Goal: Check status

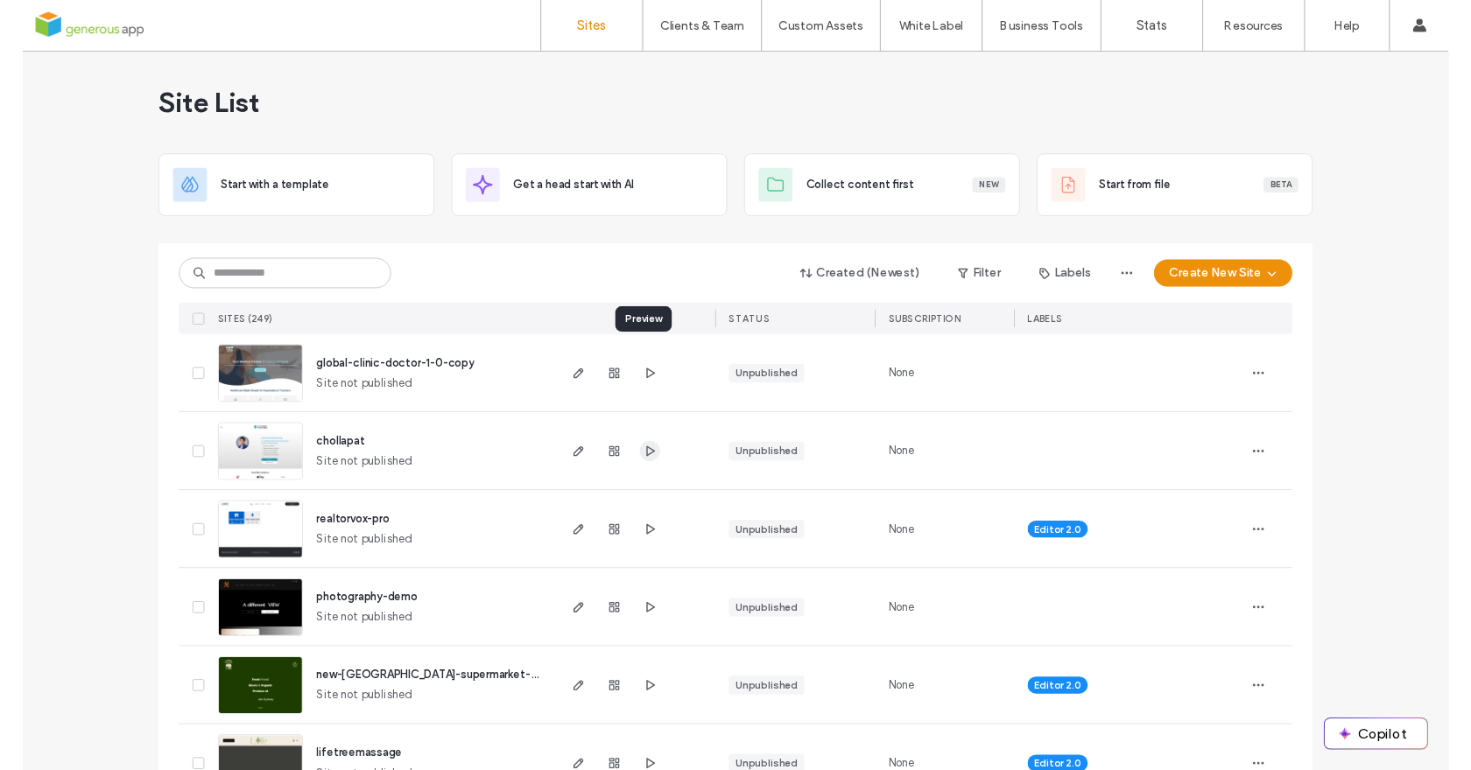
scroll to position [22, 0]
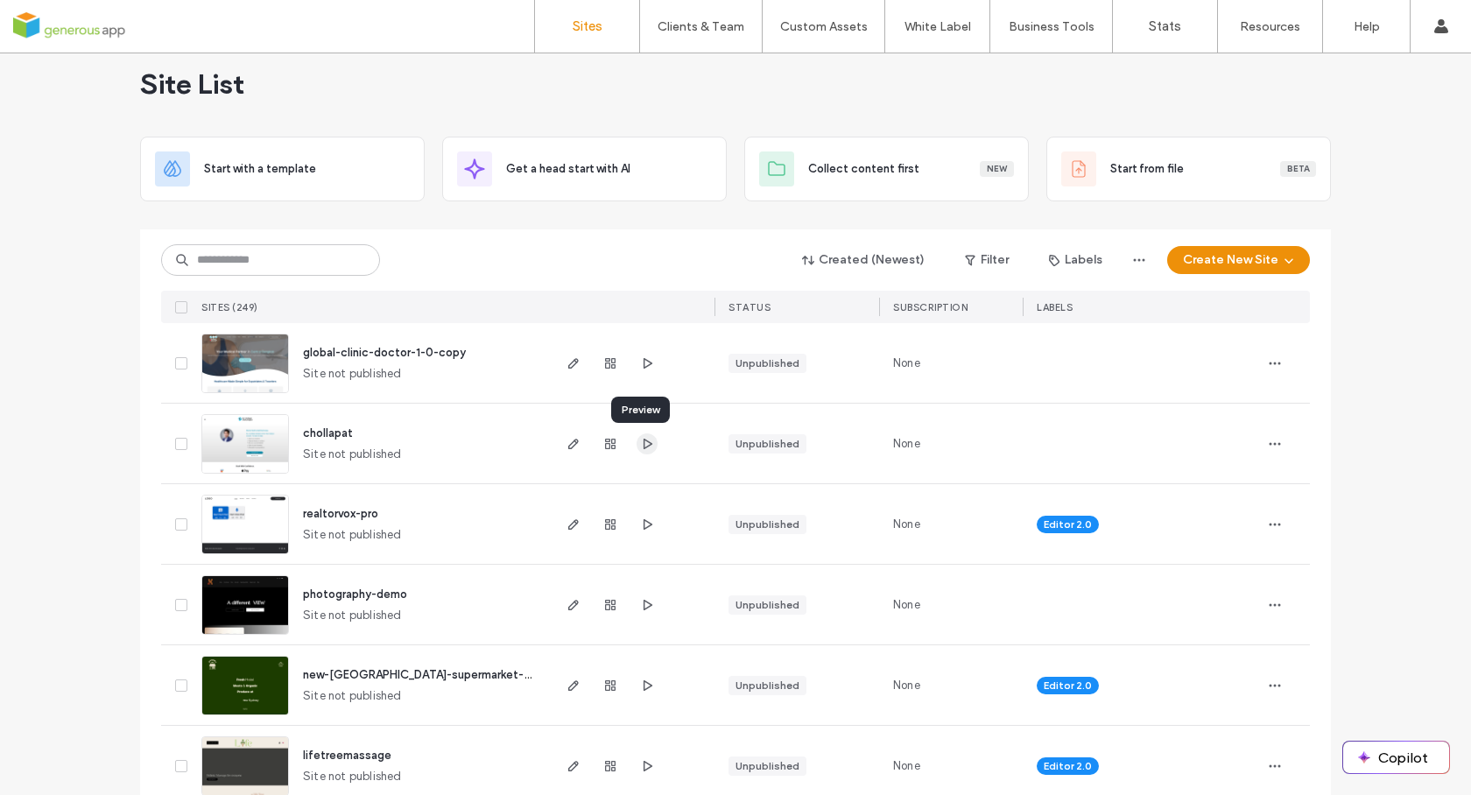
click at [640, 447] on icon "button" at bounding box center [647, 444] width 14 height 14
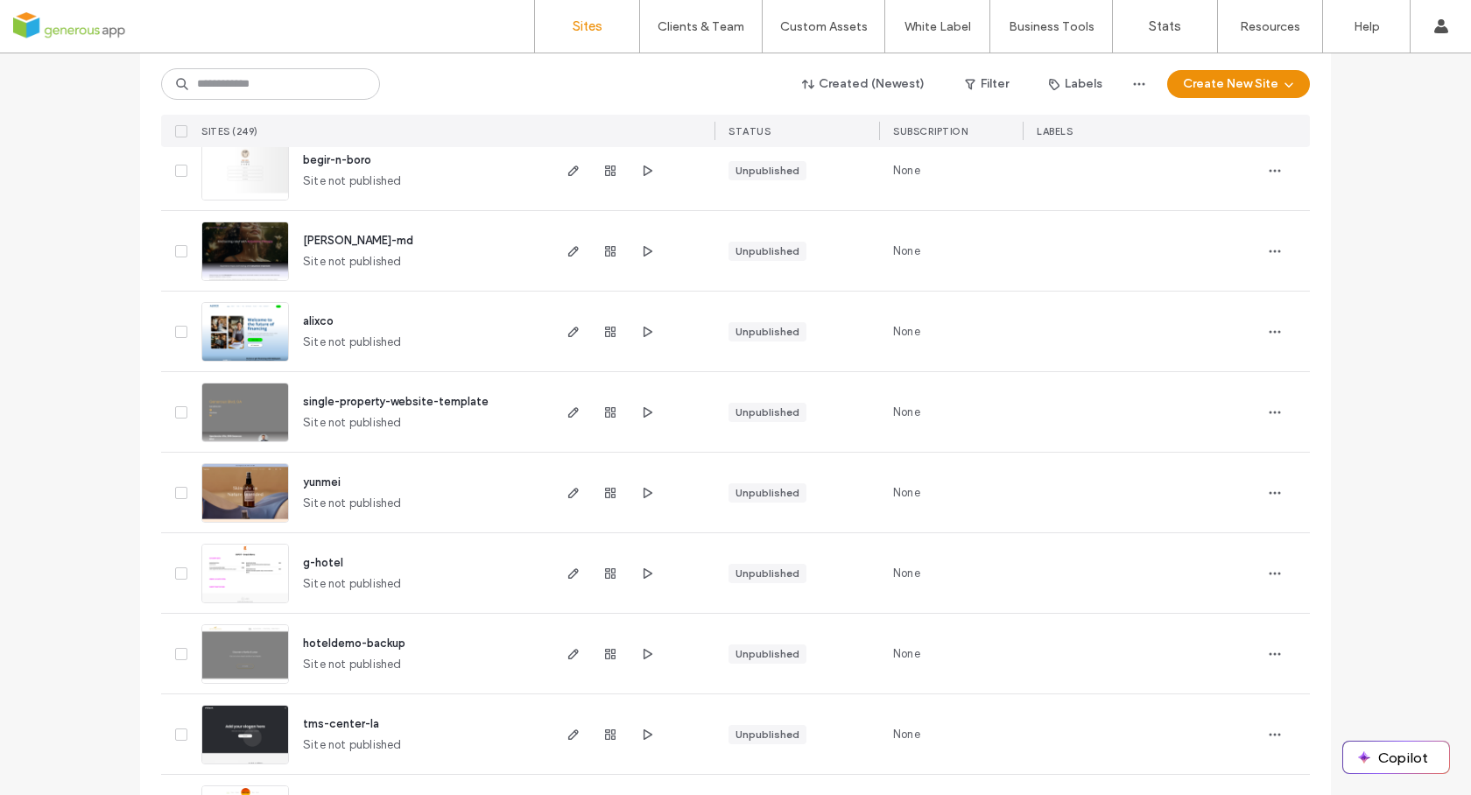
scroll to position [5653, 0]
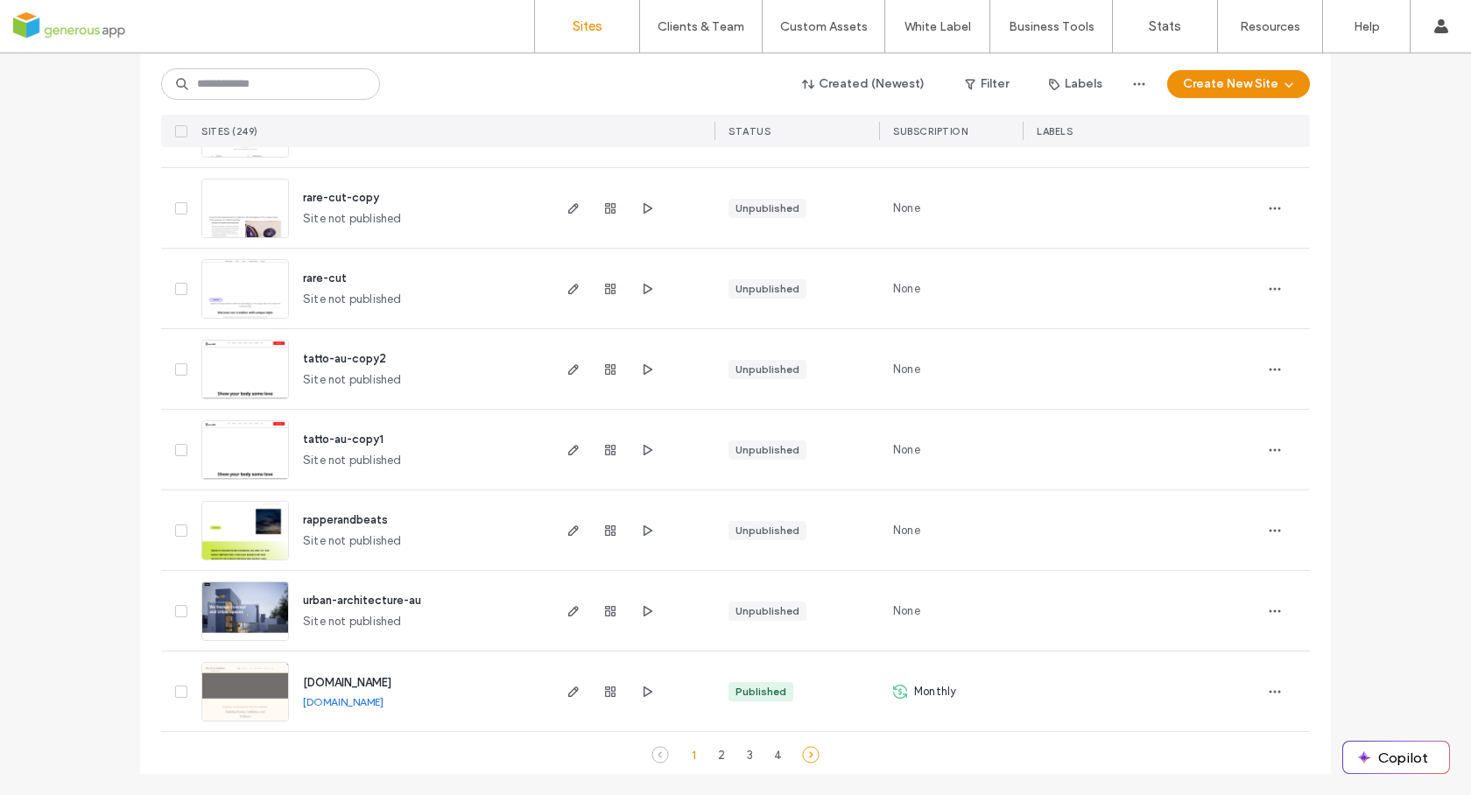
click at [811, 757] on icon at bounding box center [811, 755] width 18 height 18
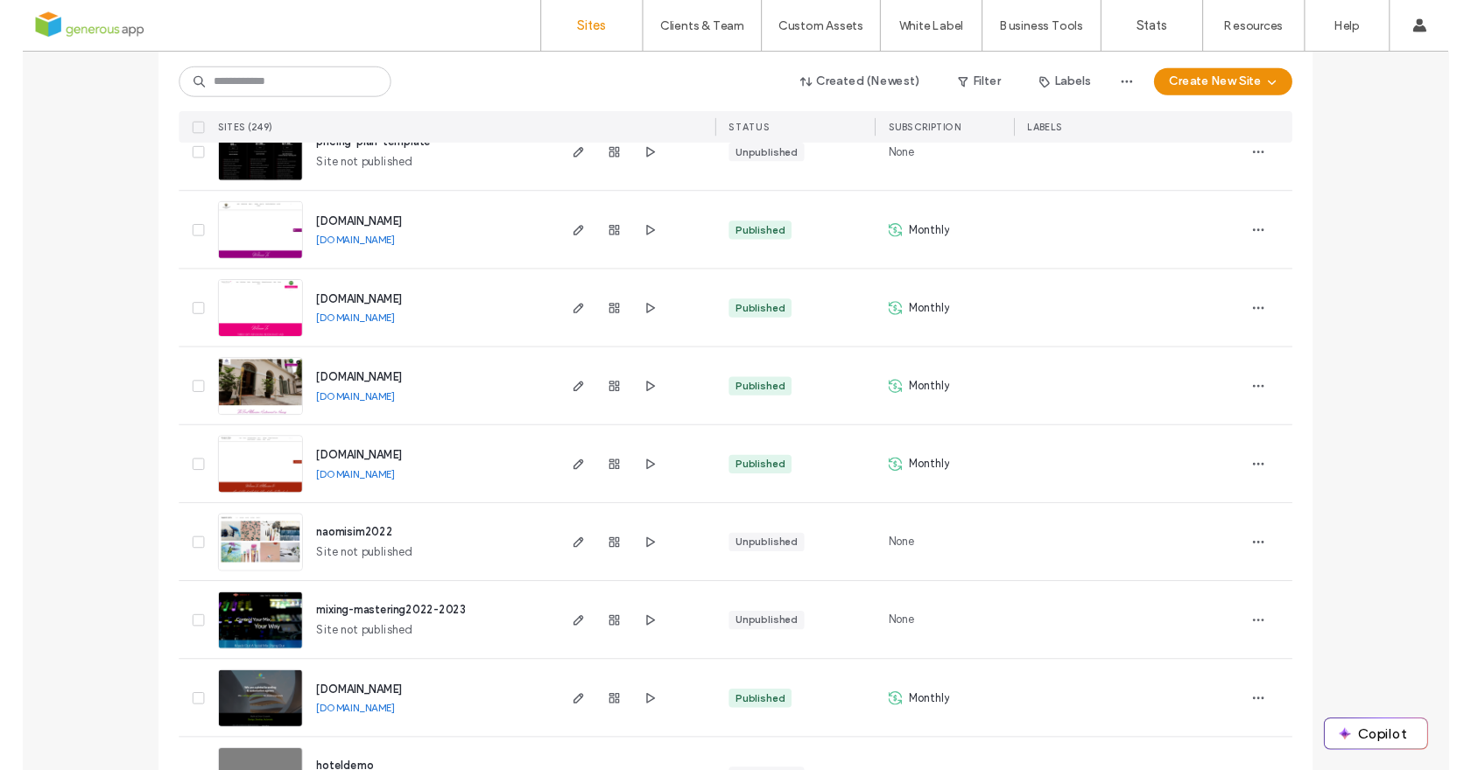
scroll to position [445, 0]
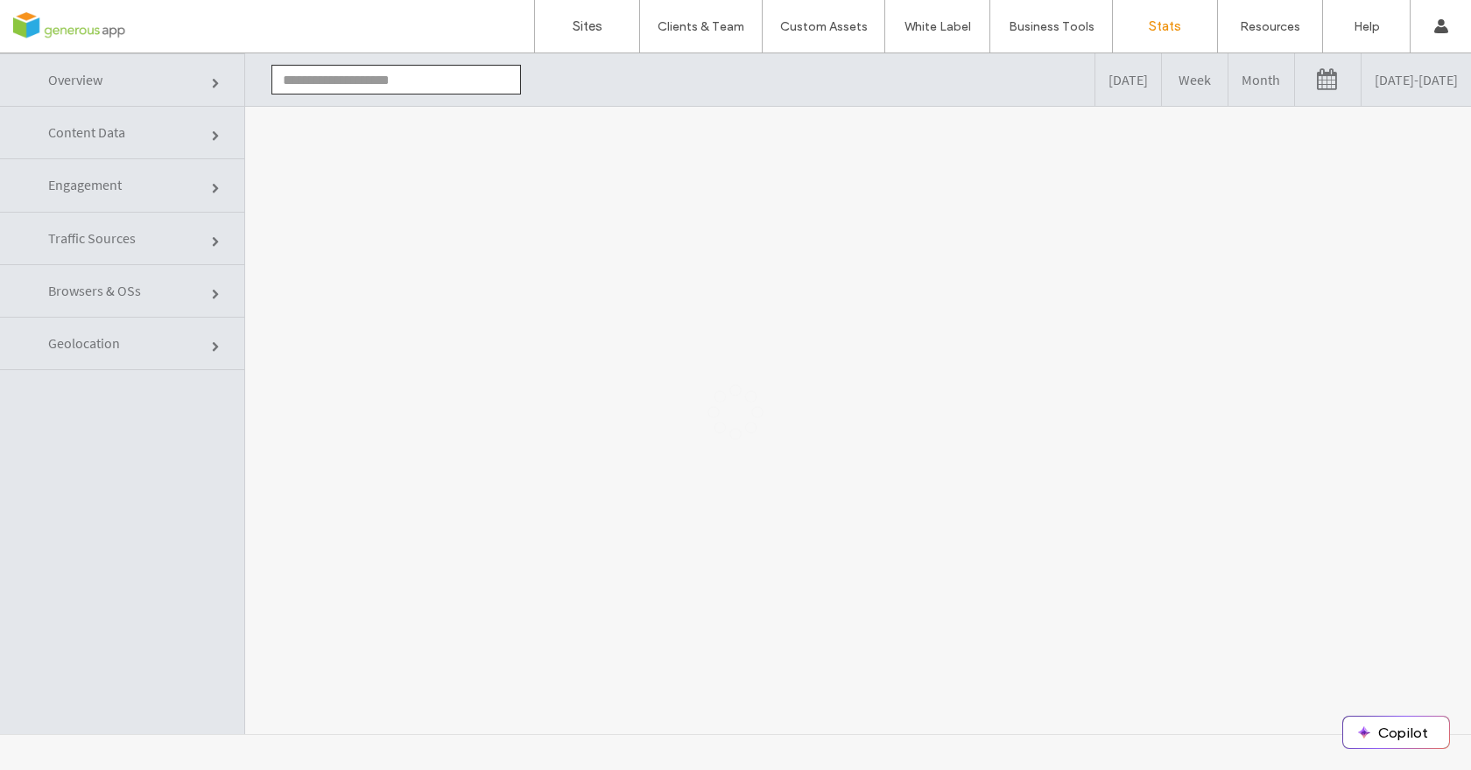
type input "**********"
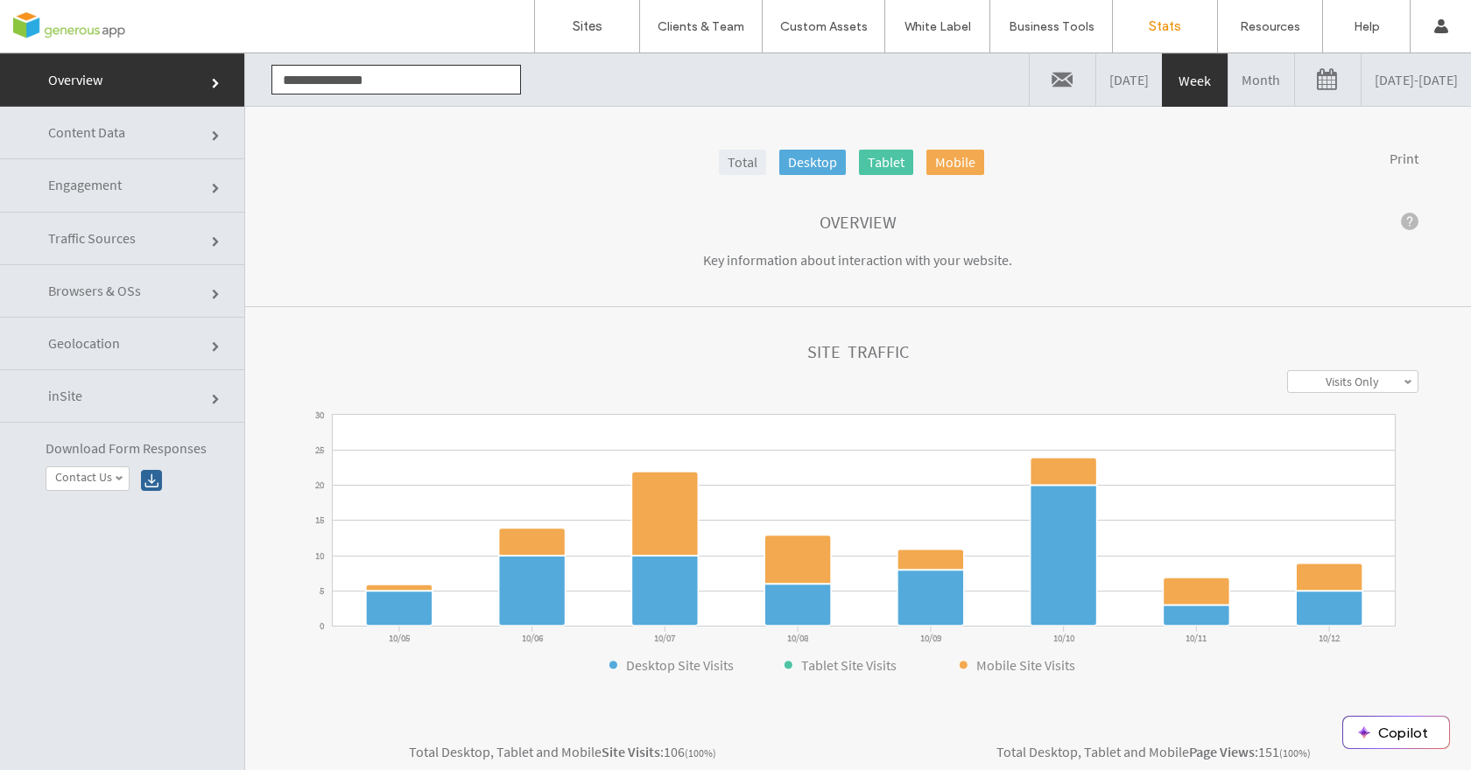
click at [60, 124] on span "Content Data" at bounding box center [86, 132] width 77 height 18
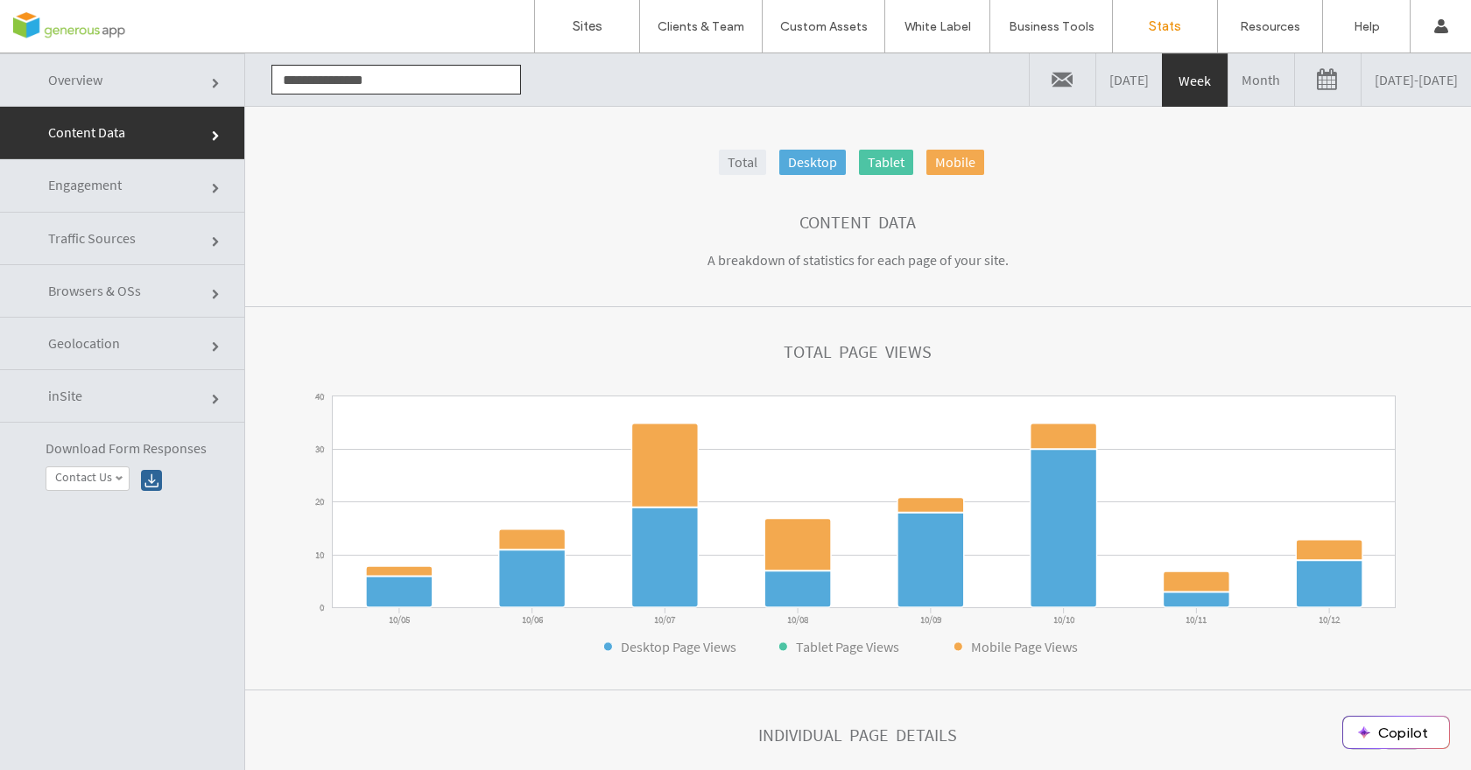
click at [1228, 88] on link "Month" at bounding box center [1261, 79] width 66 height 53
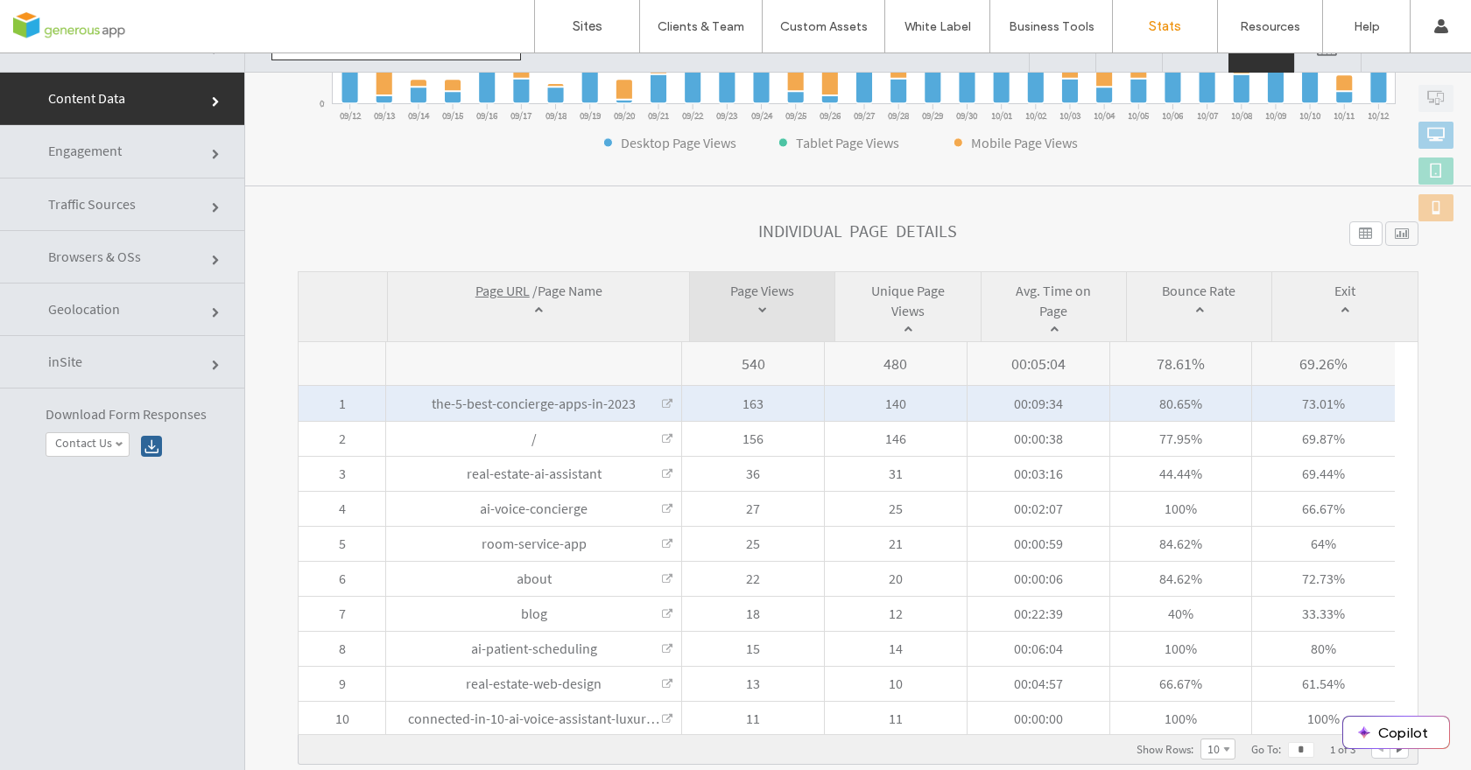
scroll to position [459, 0]
